Goal: Information Seeking & Learning: Learn about a topic

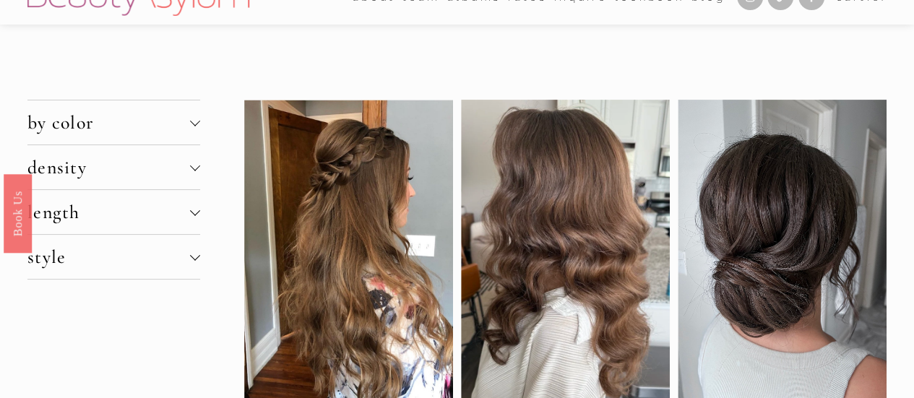
scroll to position [30, 0]
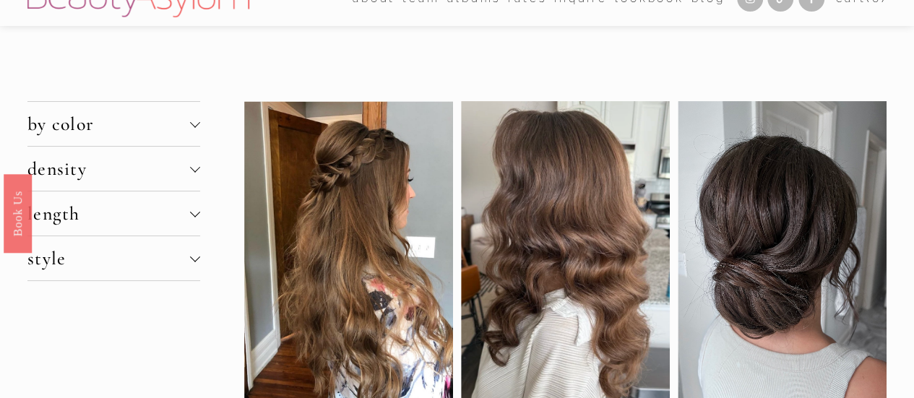
click at [186, 176] on span "density" at bounding box center [108, 169] width 163 height 22
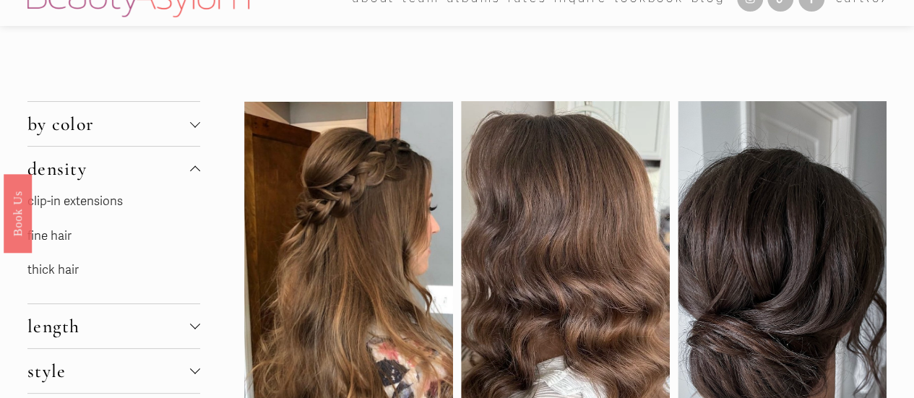
click at [64, 241] on link "fine hair" at bounding box center [49, 235] width 44 height 15
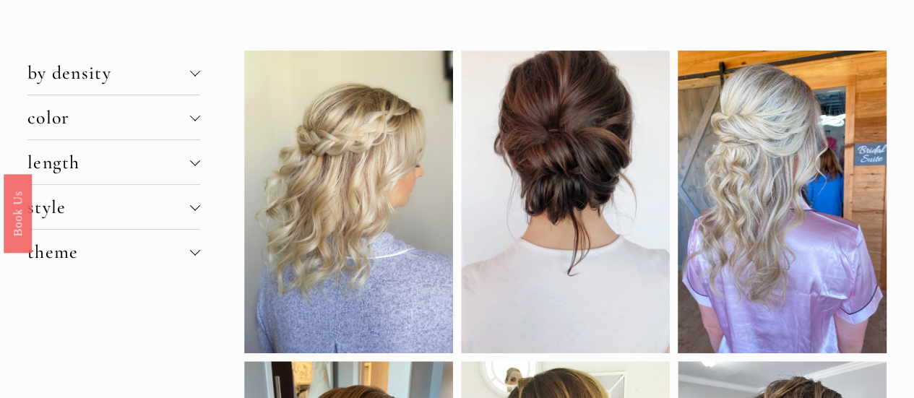
scroll to position [84, 0]
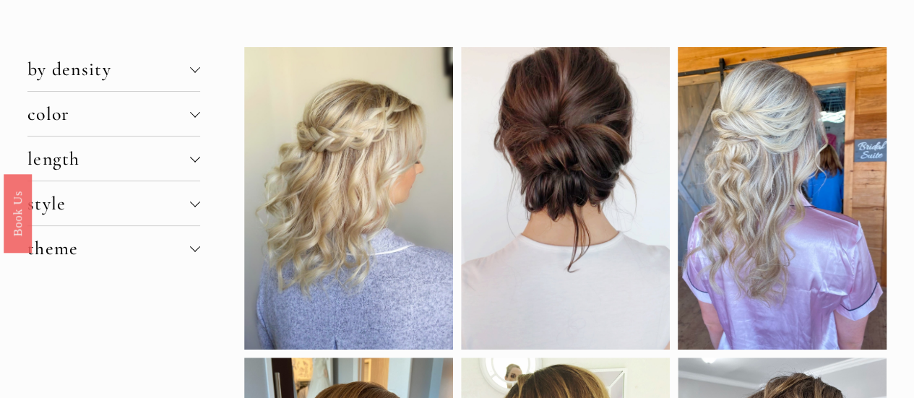
click at [88, 120] on span "color" at bounding box center [108, 114] width 163 height 22
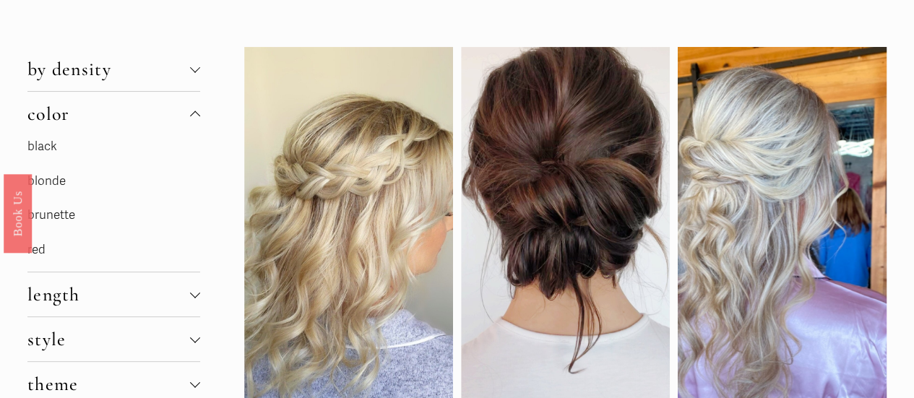
click at [56, 217] on link "brunette" at bounding box center [51, 214] width 48 height 15
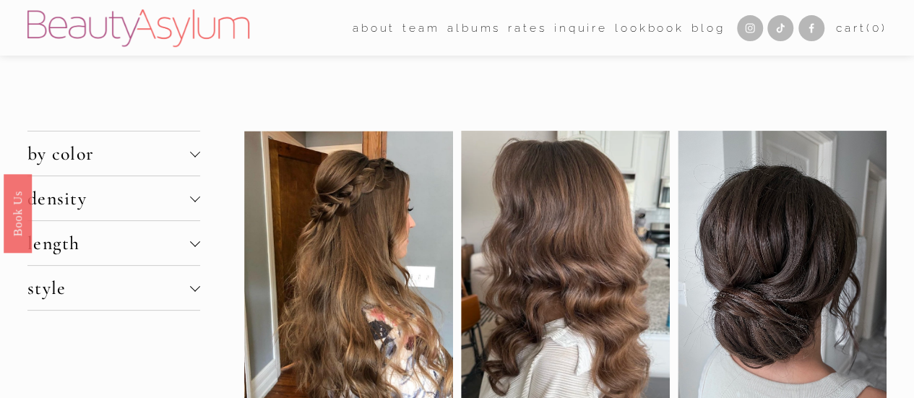
click at [139, 197] on span "density" at bounding box center [108, 198] width 163 height 22
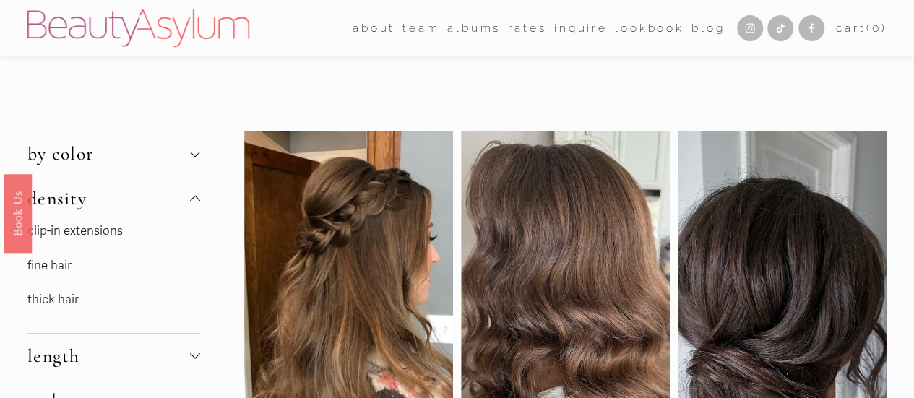
click at [61, 267] on link "fine hair" at bounding box center [49, 265] width 44 height 15
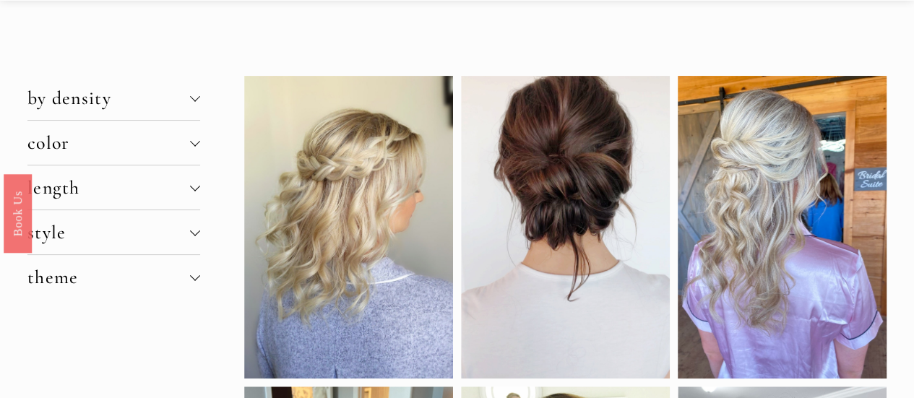
scroll to position [54, 0]
click at [137, 102] on span "by density" at bounding box center [108, 98] width 163 height 22
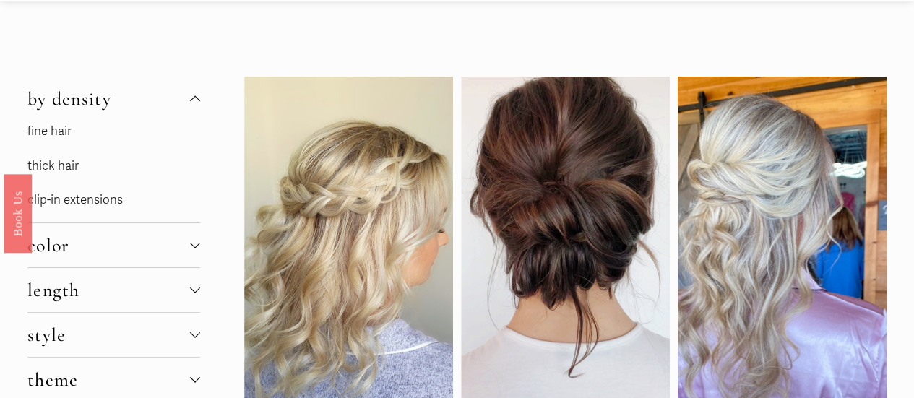
click at [46, 128] on link "fine hair" at bounding box center [49, 131] width 44 height 15
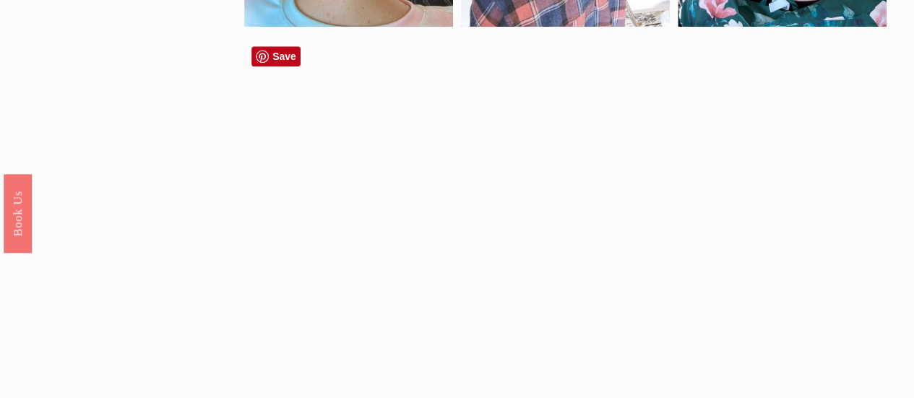
scroll to position [670, 0]
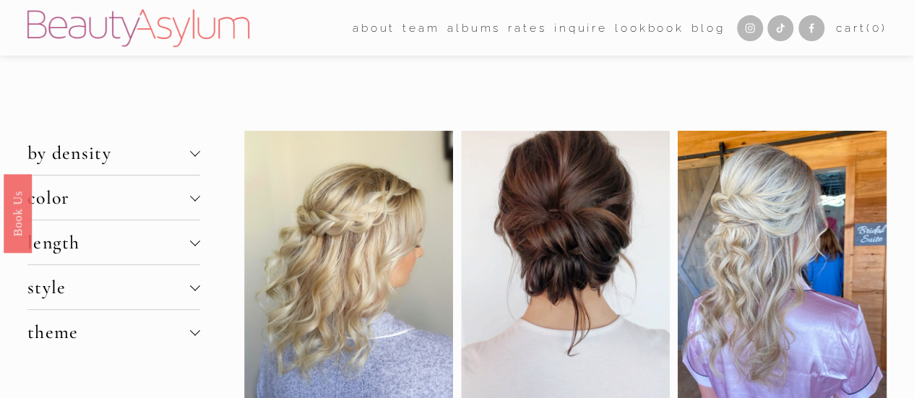
click at [460, 29] on link "albums" at bounding box center [473, 28] width 53 height 22
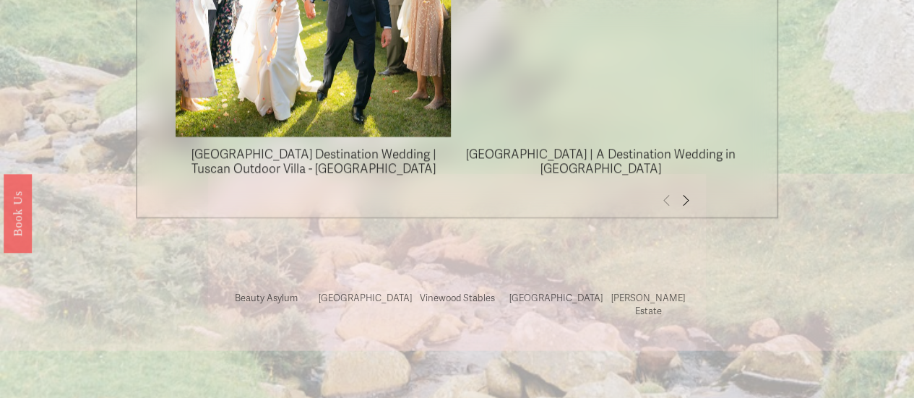
scroll to position [1251, 0]
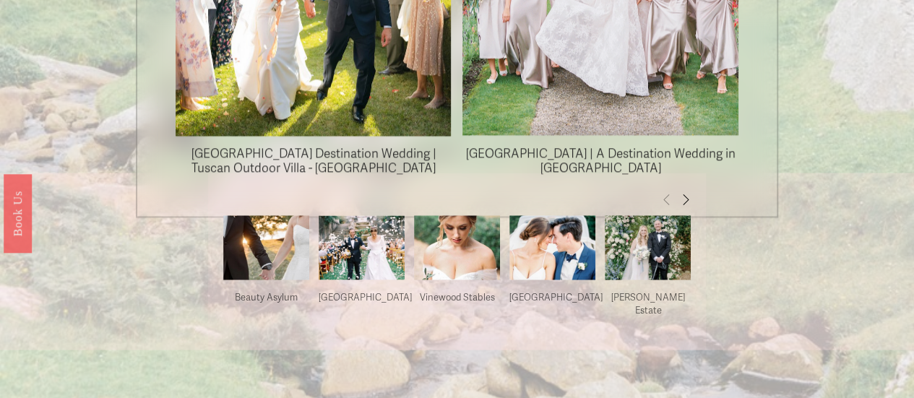
click at [269, 277] on img at bounding box center [266, 247] width 86 height 129
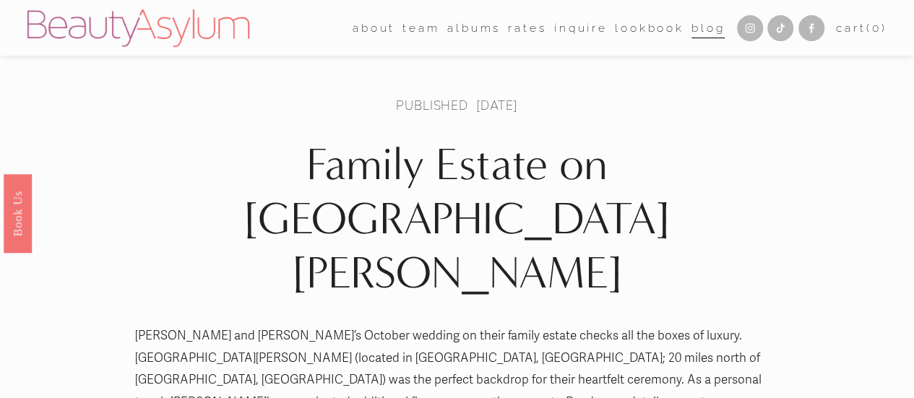
click at [627, 30] on link "Lookbook" at bounding box center [649, 28] width 69 height 22
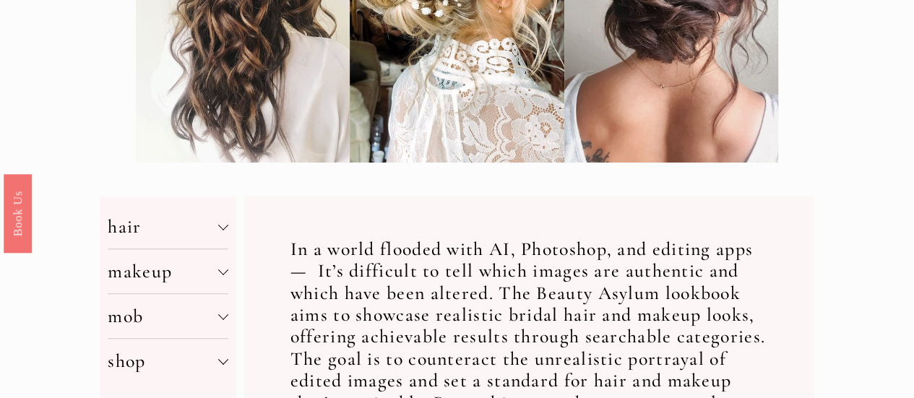
scroll to position [353, 0]
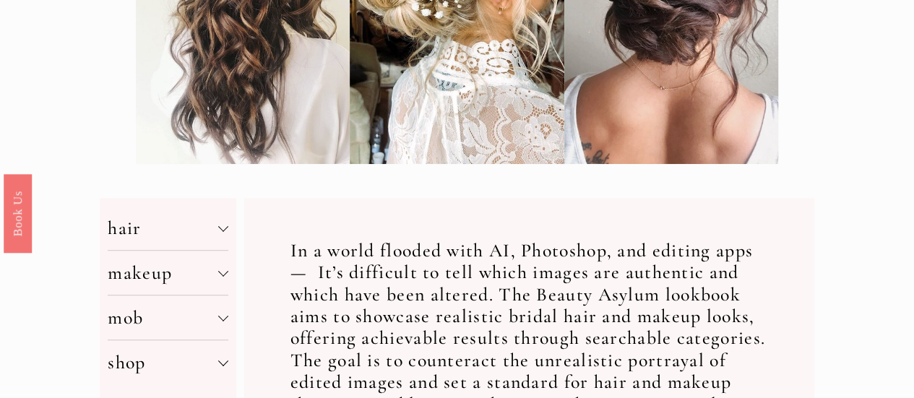
click at [149, 284] on span "makeup" at bounding box center [163, 273] width 110 height 22
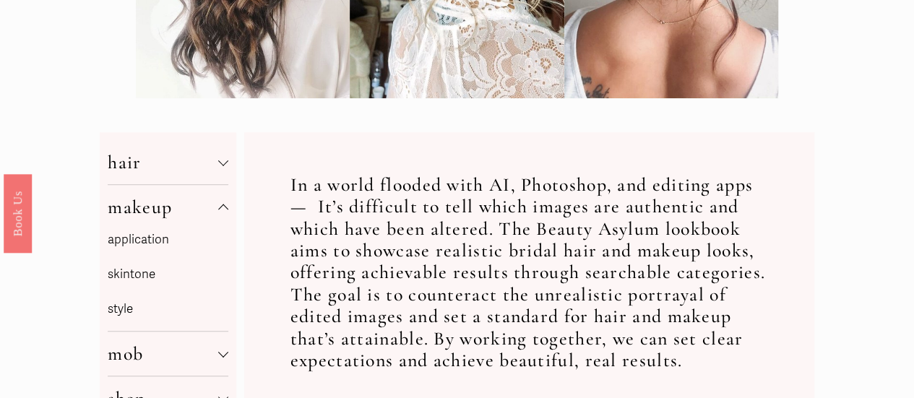
scroll to position [418, 0]
click at [141, 277] on p "skintone" at bounding box center [168, 275] width 120 height 22
click at [153, 214] on span "makeup" at bounding box center [163, 208] width 110 height 22
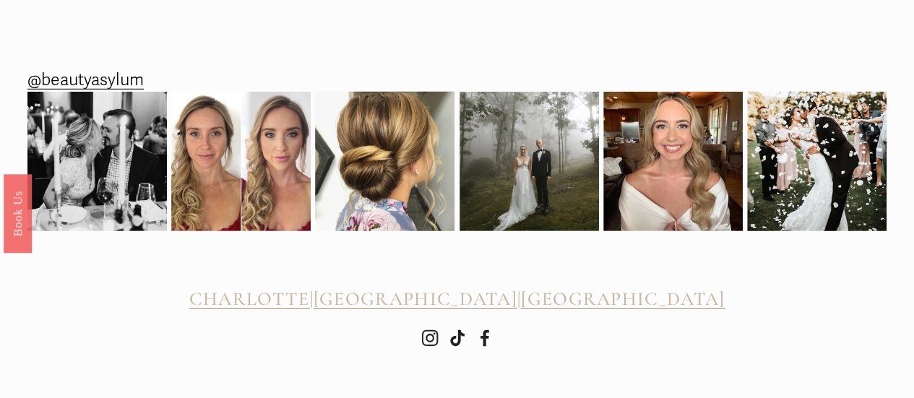
scroll to position [2121, 0]
